Goal: Find specific page/section: Find specific page/section

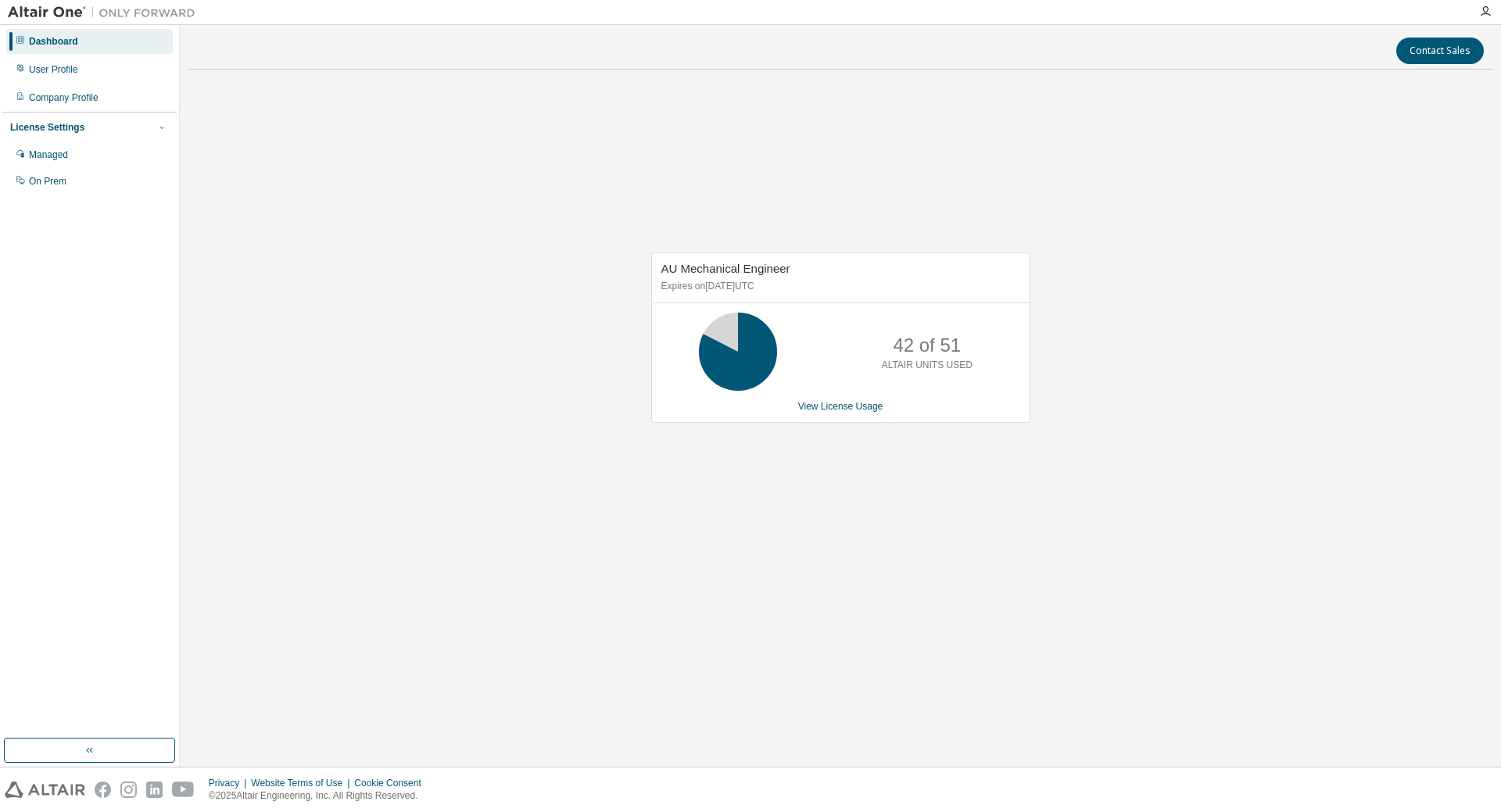
click at [1050, 304] on div "AU Mechanical Engineer Expires on [DATE] UTC 42 of 51 ALTAIR UNITS USED View Li…" at bounding box center [840, 345] width 1306 height 528
click at [1088, 234] on div "AU Mechanical Engineer Expires on [DATE] UTC 42 of 51 ALTAIR UNITS USED View Li…" at bounding box center [840, 345] width 1306 height 528
click at [1080, 238] on div "AU Mechanical Engineer Expires on [DATE] UTC 42 of 51 ALTAIR UNITS USED View Li…" at bounding box center [840, 345] width 1306 height 528
click at [1147, 188] on div "AU Mechanical Engineer Expires on [DATE] UTC 42 of 51 ALTAIR UNITS USED View Li…" at bounding box center [840, 345] width 1306 height 528
click at [1098, 184] on div "AU Mechanical Engineer Expires on [DATE] UTC 42 of 51 ALTAIR UNITS USED View Li…" at bounding box center [840, 345] width 1306 height 528
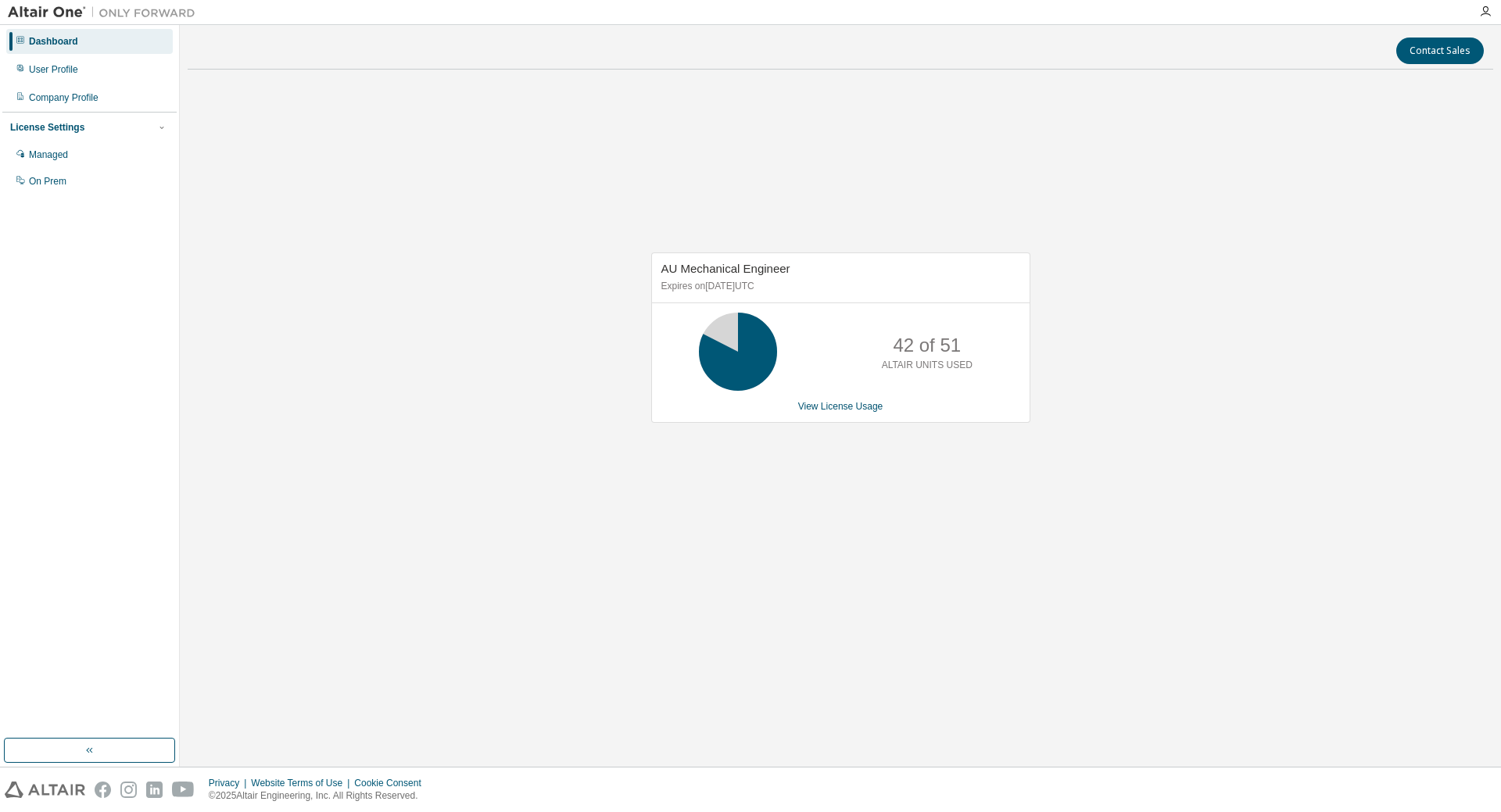
click at [1125, 193] on div "AU Mechanical Engineer Expires on [DATE] UTC 42 of 51 ALTAIR UNITS USED View Li…" at bounding box center [840, 345] width 1306 height 528
drag, startPoint x: 1187, startPoint y: 191, endPoint x: 1061, endPoint y: 192, distance: 126.0
click at [1144, 192] on div "AU Mechanical Engineer Expires on [DATE] UTC 42 of 51 ALTAIR UNITS USED View Li…" at bounding box center [840, 345] width 1306 height 528
click at [866, 192] on div "AU Mechanical Engineer Expires on [DATE] UTC 42 of 51 ALTAIR UNITS USED View Li…" at bounding box center [840, 345] width 1306 height 528
click at [1122, 185] on div "AU Mechanical Engineer Expires on [DATE] UTC 42 of 51 ALTAIR UNITS USED View Li…" at bounding box center [840, 345] width 1306 height 528
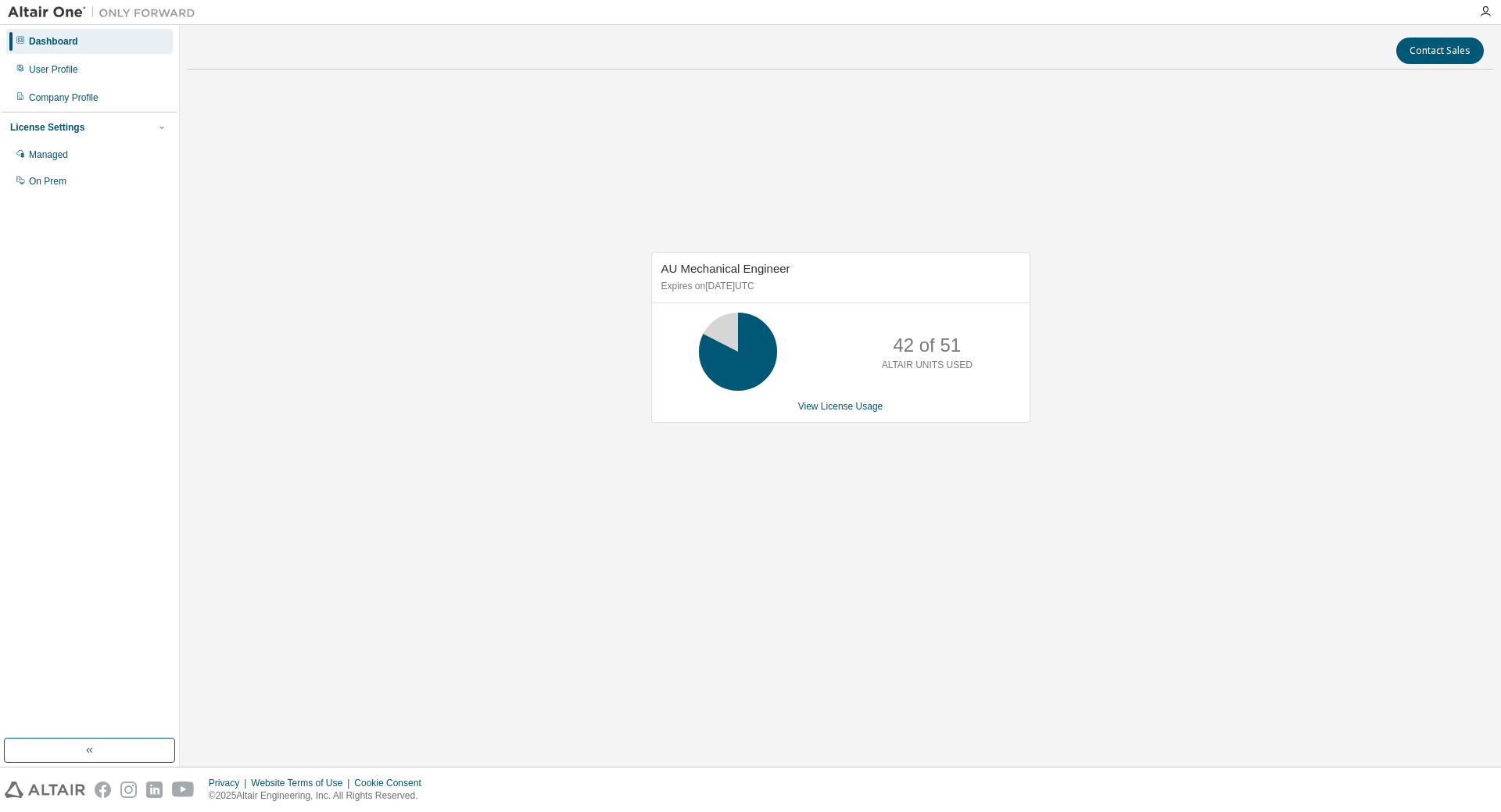
click at [1115, 222] on div "AU Mechanical Engineer Expires on [DATE] UTC 42 of 51 ALTAIR UNITS USED View Li…" at bounding box center [840, 345] width 1306 height 528
click at [670, 169] on div "AU Mechanical Engineer Expires on [DATE] UTC 42 of 51 ALTAIR UNITS USED View Li…" at bounding box center [840, 345] width 1306 height 528
click at [728, 145] on div "AU Mechanical Engineer Expires on [DATE] UTC 42 of 51 ALTAIR UNITS USED View Li…" at bounding box center [840, 345] width 1306 height 528
click at [1136, 127] on div "AU Mechanical Engineer Expires on [DATE] UTC 42 of 51 ALTAIR UNITS USED View Li…" at bounding box center [840, 345] width 1306 height 528
